Goal: Find specific page/section: Find specific page/section

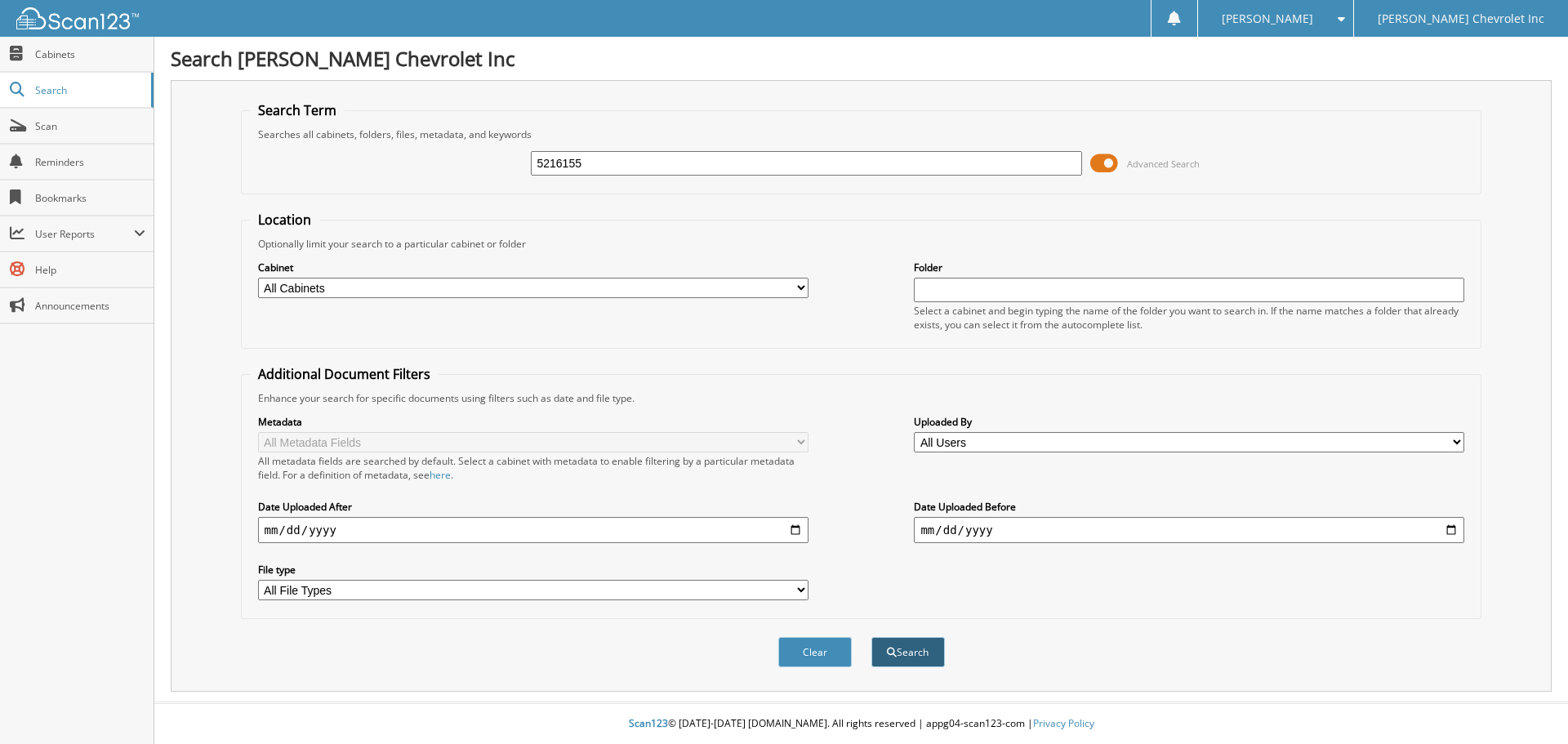
type input "5216155"
click at [904, 652] on button "Search" at bounding box center [907, 652] width 73 height 30
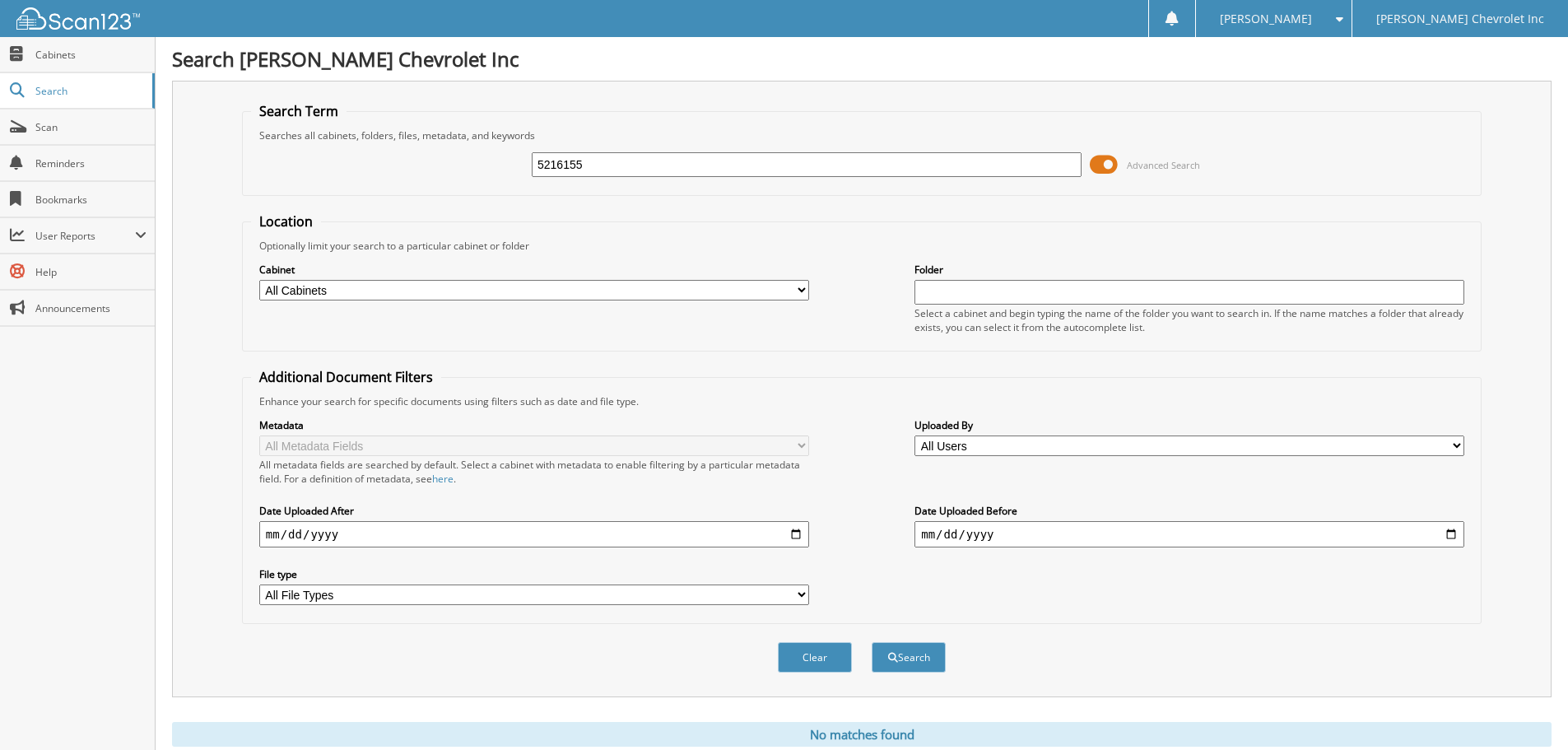
scroll to position [55, 0]
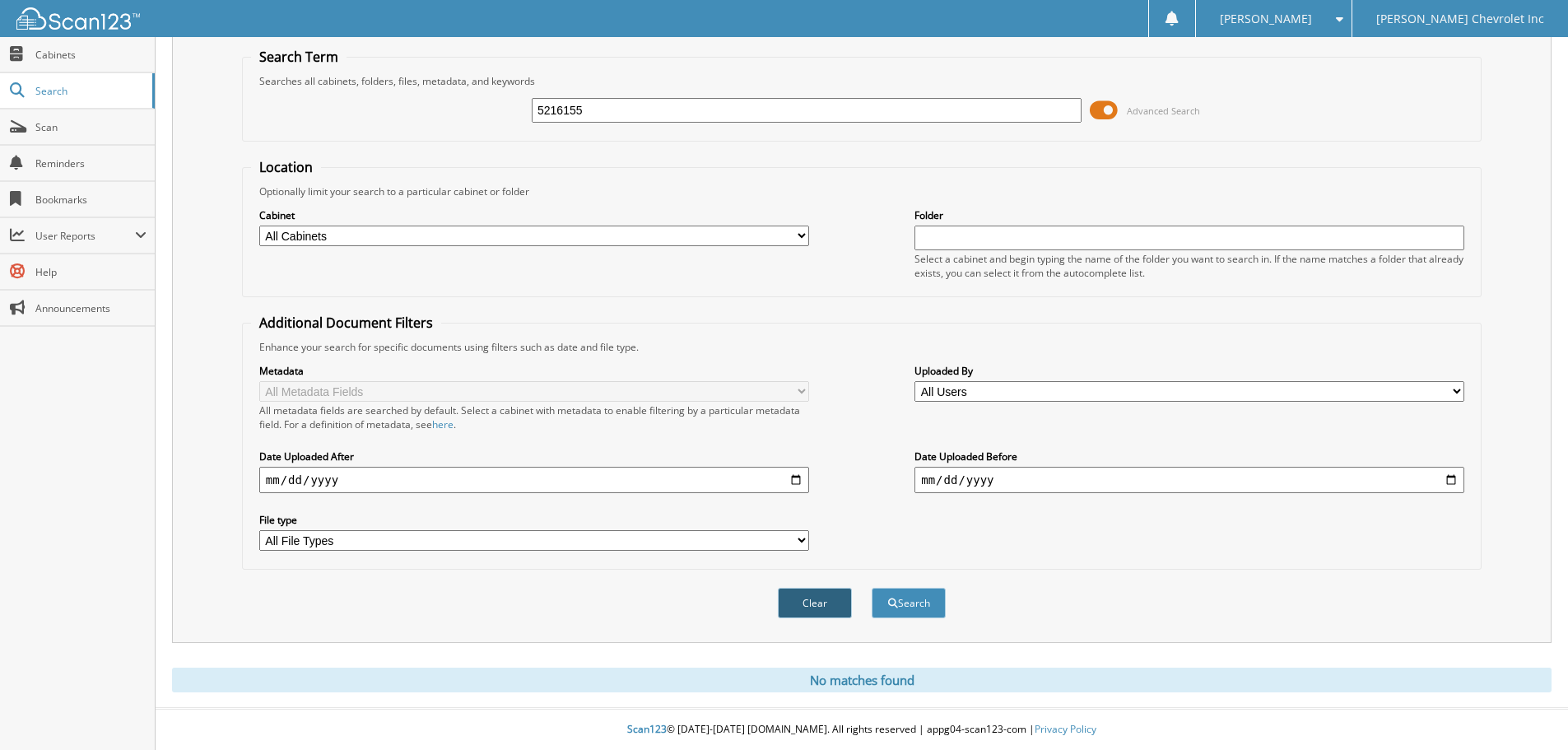
click at [819, 607] on button "Clear" at bounding box center [814, 603] width 74 height 30
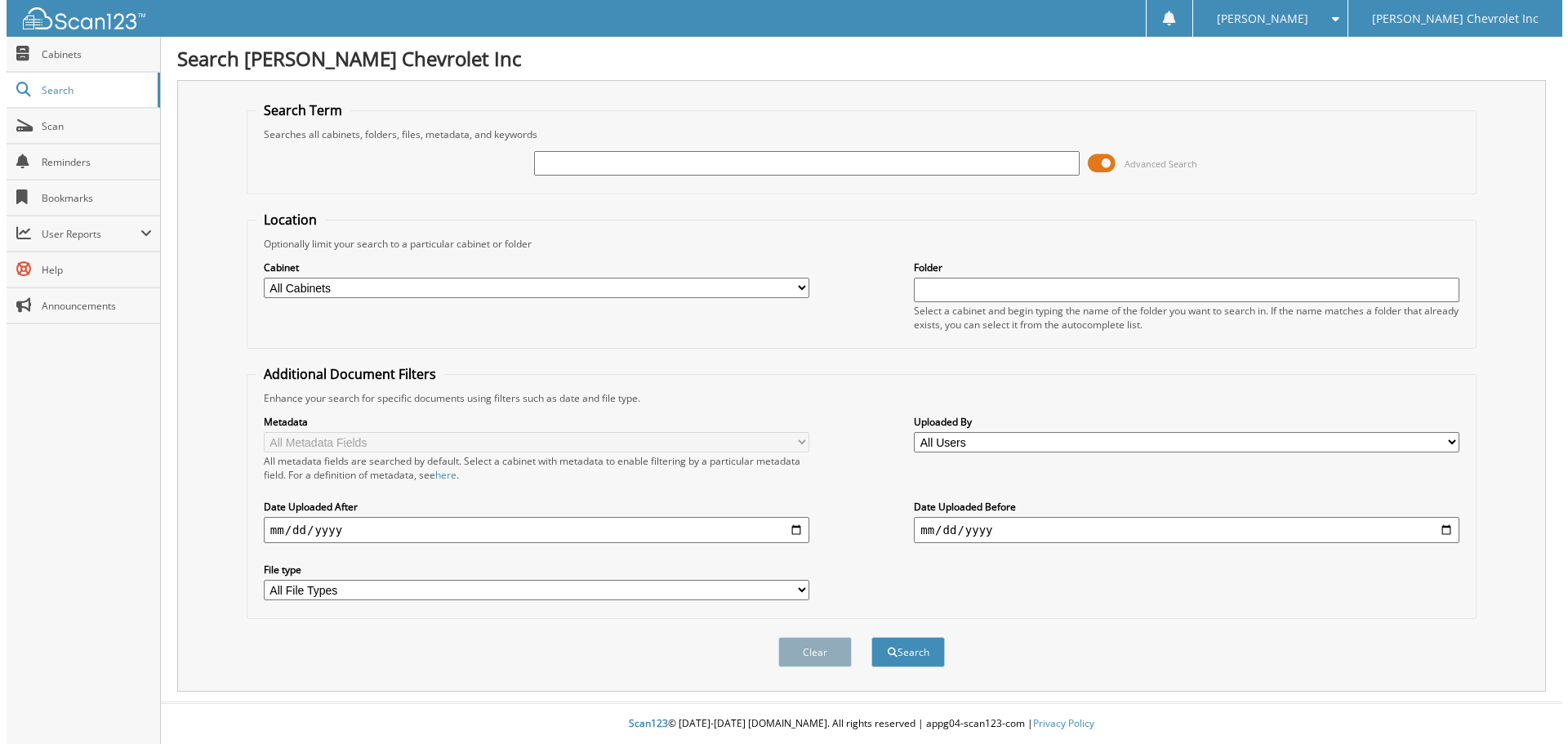
scroll to position [0, 0]
click at [51, 129] on span "Scan" at bounding box center [90, 126] width 110 height 14
